Goal: Go to known website: Access a specific website the user already knows

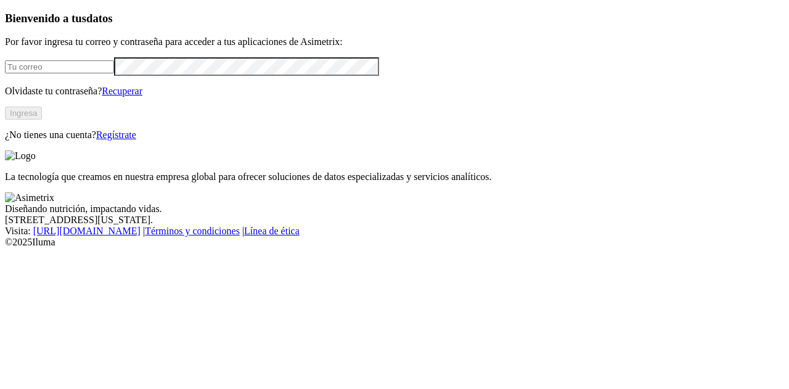
type input "[PERSON_NAME][EMAIL_ADDRESS][PERSON_NAME][DOMAIN_NAME]"
click at [42, 120] on button "Ingresa" at bounding box center [23, 113] width 37 height 13
